Goal: Task Accomplishment & Management: Manage account settings

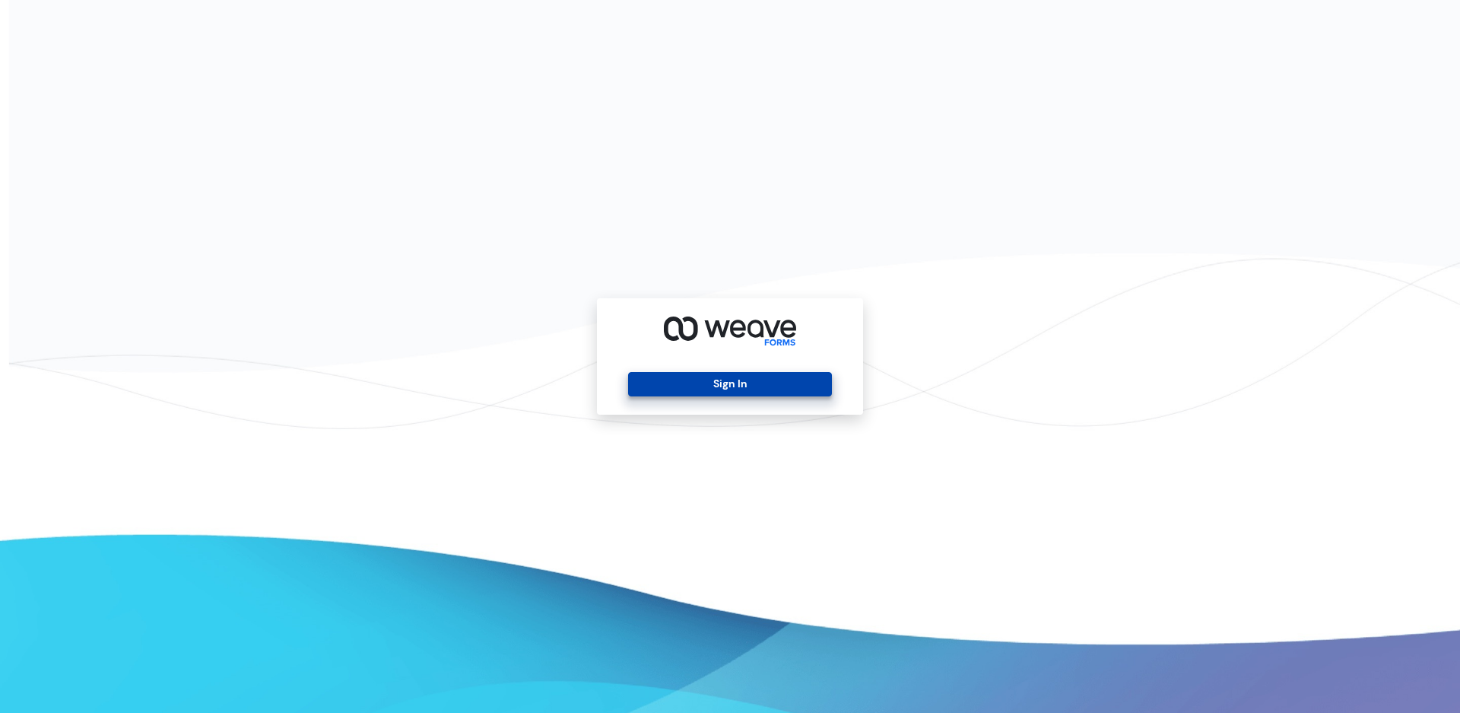
click at [770, 375] on button "Sign In" at bounding box center [729, 384] width 203 height 24
